Goal: Find specific page/section: Find specific page/section

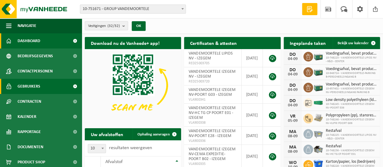
scroll to position [18, 0]
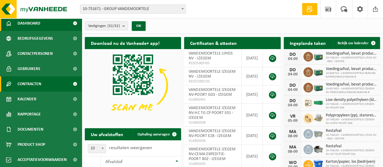
click at [35, 91] on span "Contracten" at bounding box center [30, 83] width 24 height 15
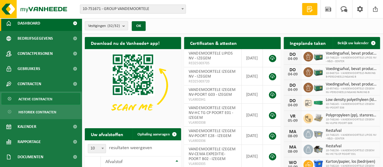
click at [40, 100] on span "Actieve contracten" at bounding box center [35, 99] width 34 height 12
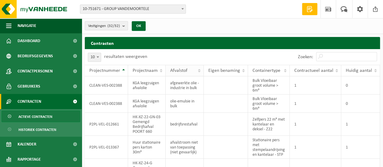
click at [194, 72] on div "Afvalstof" at bounding box center [183, 70] width 26 height 5
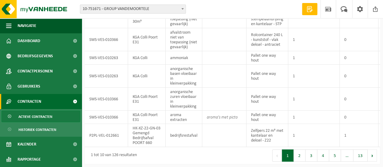
scroll to position [119, 0]
click at [162, 131] on td "HK-XZ-22-GN-03 Gemengd Bedrijfsafval POORT 660" at bounding box center [147, 135] width 38 height 23
click at [151, 130] on td "HK-XZ-22-GN-03 Gemengd Bedrijfsafval POORT 660" at bounding box center [147, 135] width 38 height 23
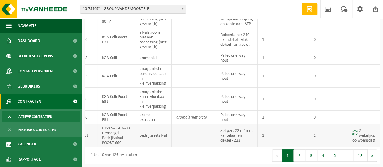
click at [271, 137] on td "1" at bounding box center [283, 135] width 51 height 23
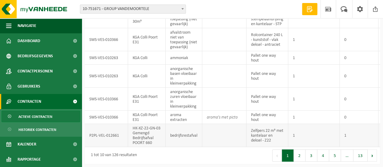
click at [114, 132] on td "P2PL-VEL-012661" at bounding box center [106, 135] width 43 height 23
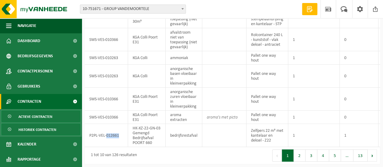
scroll to position [45, 0]
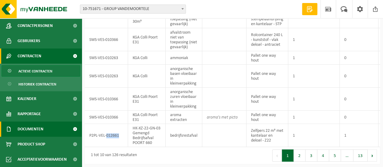
click at [40, 128] on span "Documenten" at bounding box center [31, 128] width 26 height 15
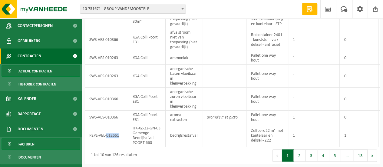
scroll to position [73, 0]
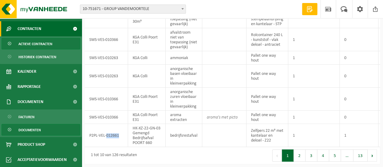
click at [39, 132] on span "Documenten" at bounding box center [29, 130] width 22 height 12
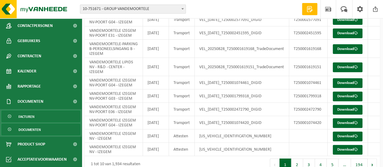
scroll to position [80, 0]
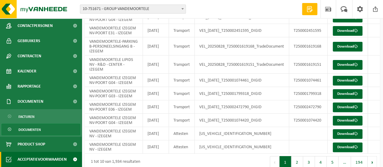
click at [35, 159] on span "Acceptatievoorwaarden" at bounding box center [42, 159] width 49 height 15
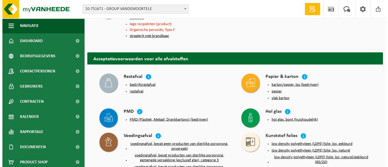
scroll to position [735, 0]
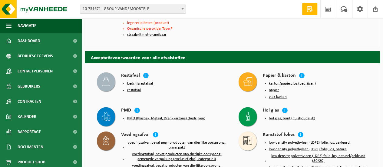
click at [131, 81] on button "bedrijfsrestafval" at bounding box center [140, 83] width 26 height 5
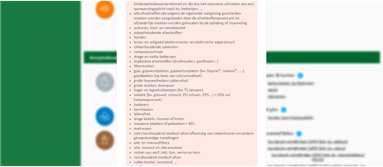
scroll to position [0, 0]
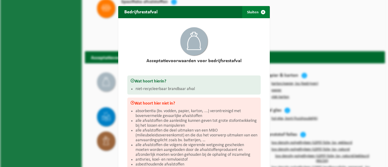
click at [259, 10] on span "button" at bounding box center [263, 12] width 12 height 12
